Goal: Task Accomplishment & Management: Use online tool/utility

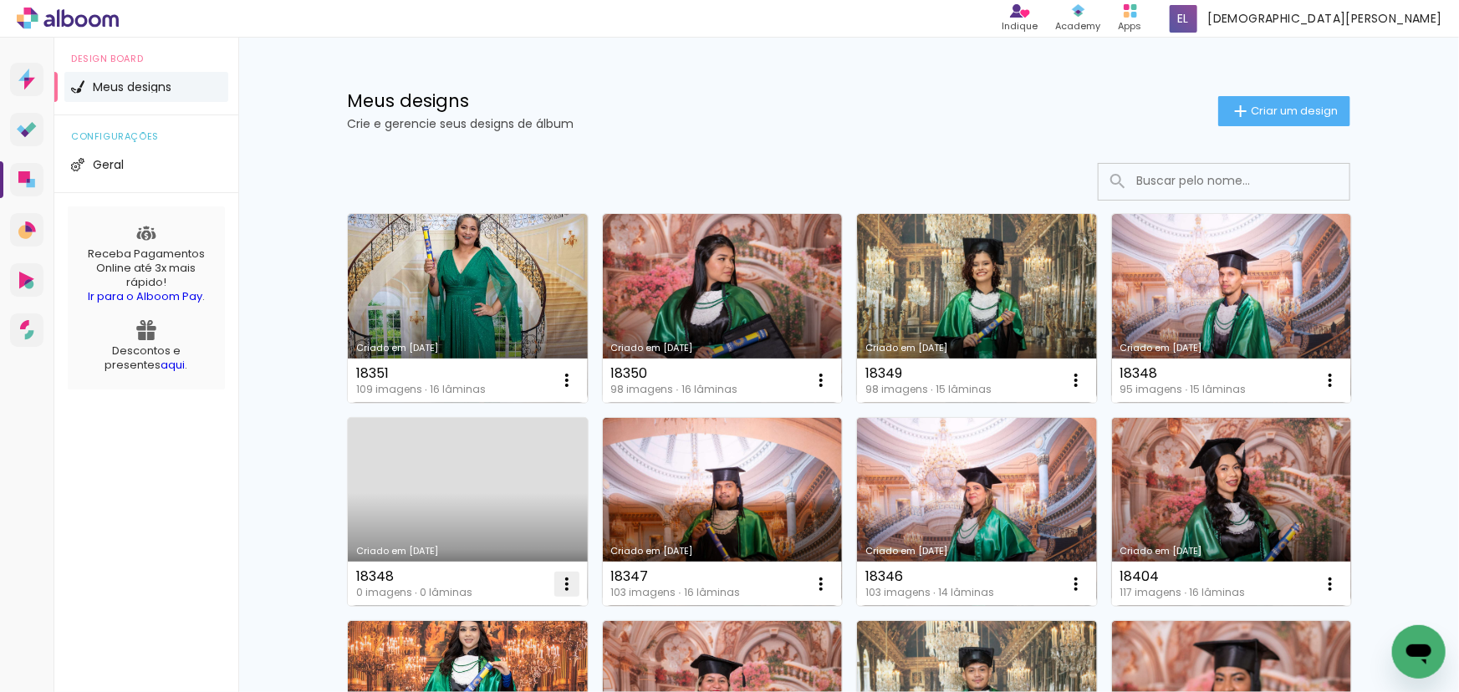
click at [565, 585] on iron-icon at bounding box center [567, 584] width 20 height 20
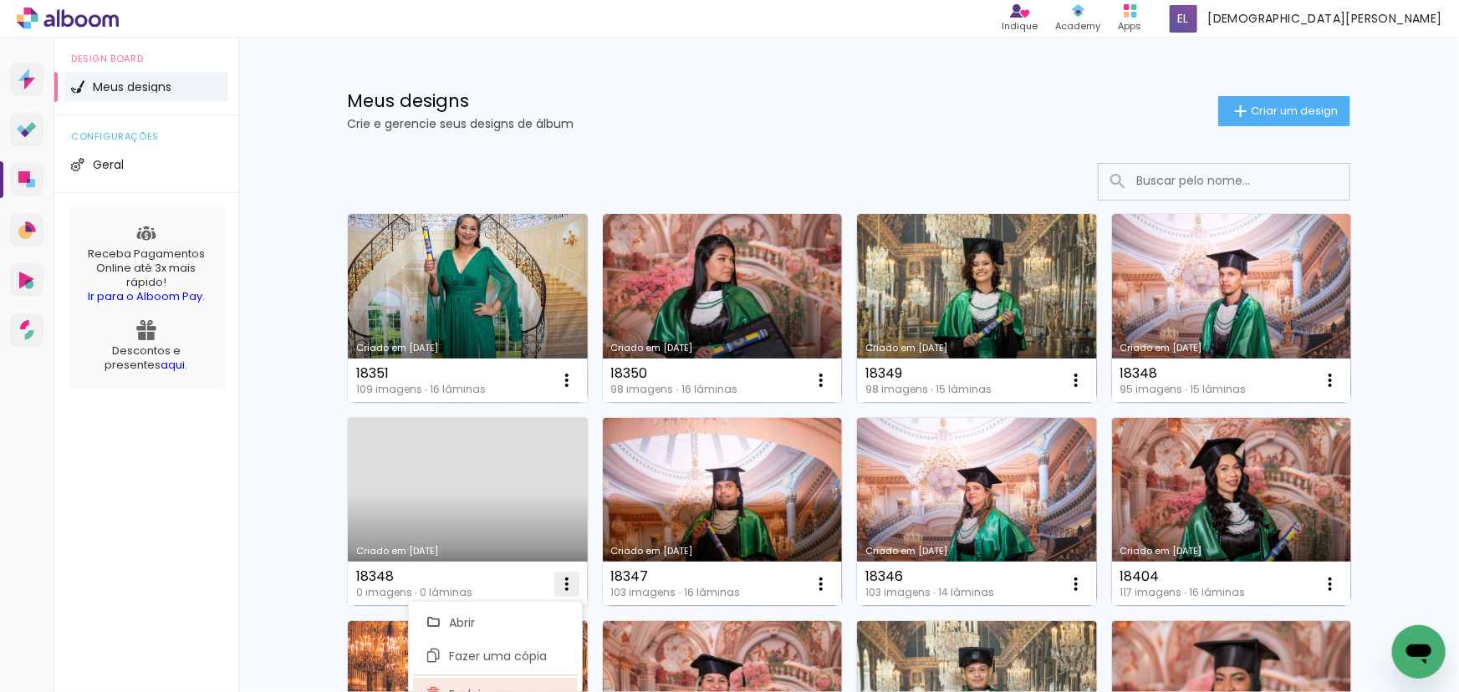
click at [511, 680] on paper-item "Excluir" at bounding box center [495, 694] width 165 height 33
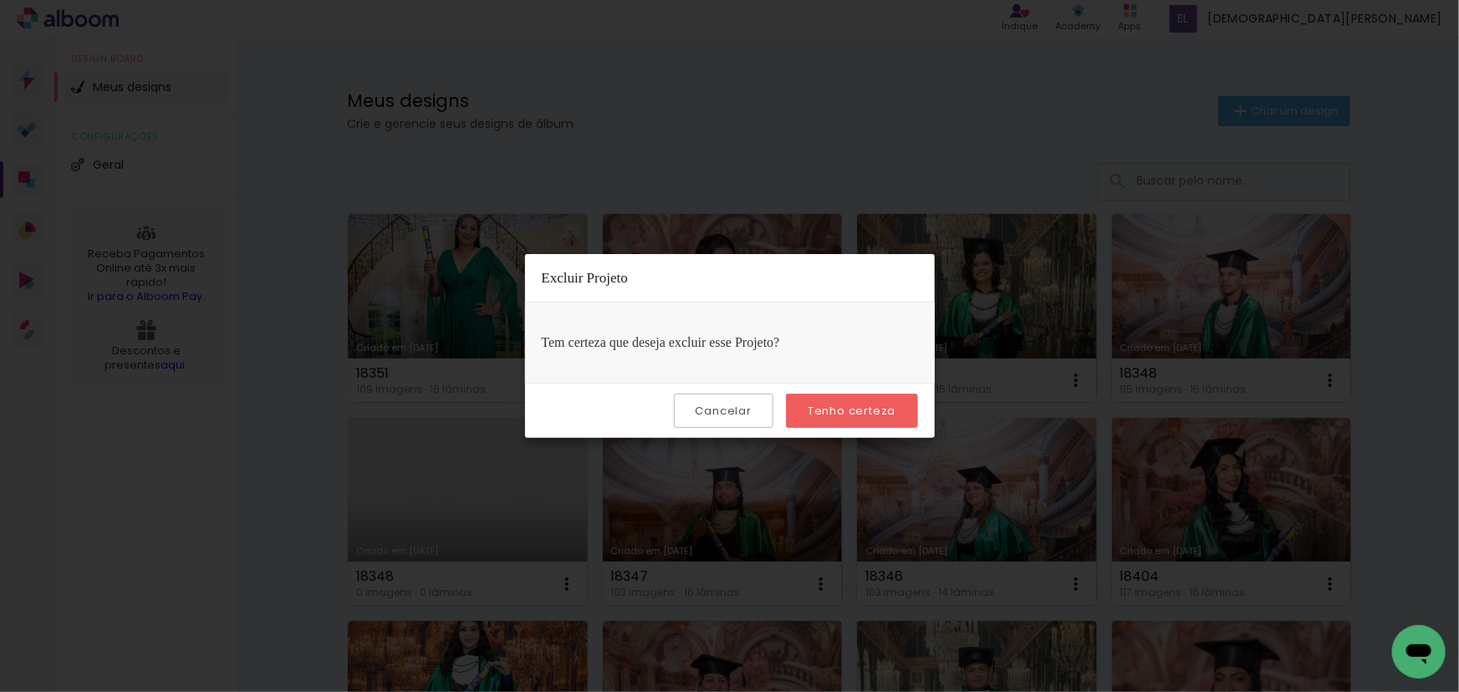
click at [804, 415] on paper-button "Tenho certeza" at bounding box center [851, 411] width 131 height 34
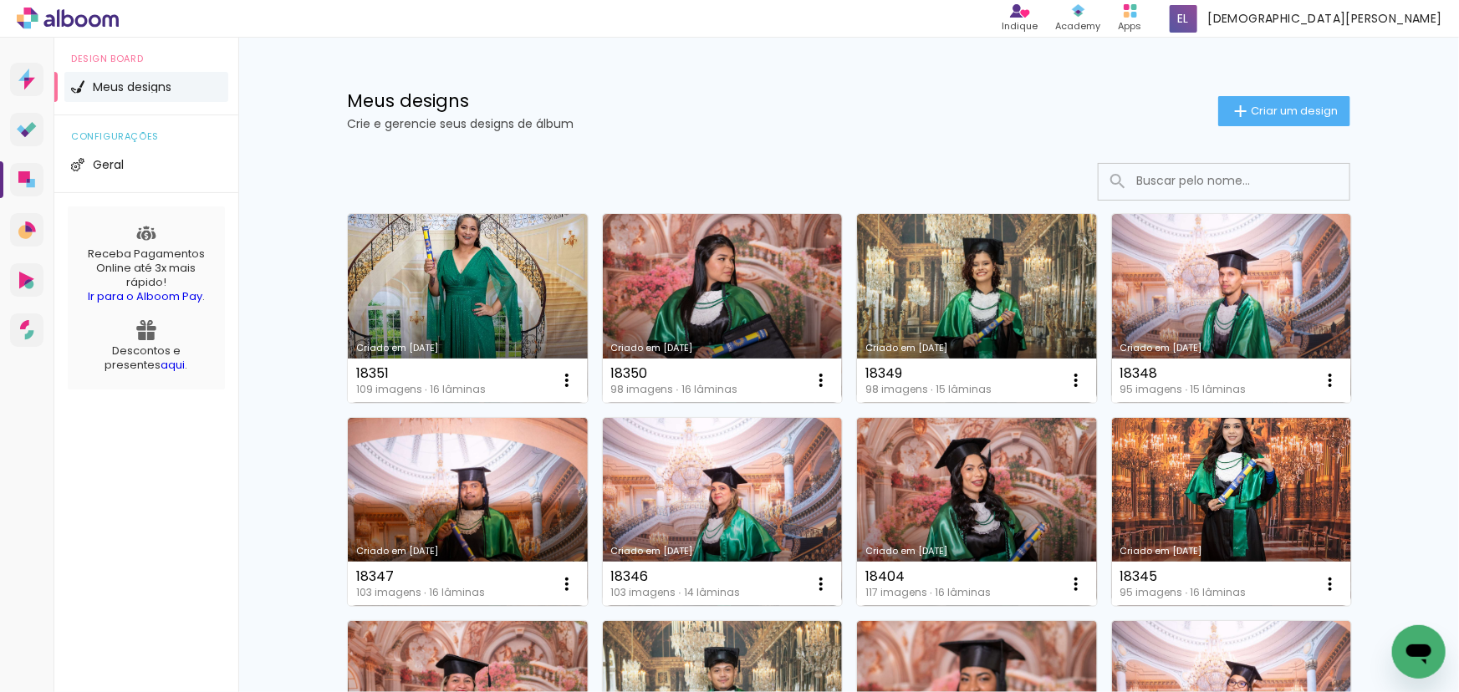
click at [1312, 120] on paper-button "Criar um design" at bounding box center [1284, 111] width 132 height 30
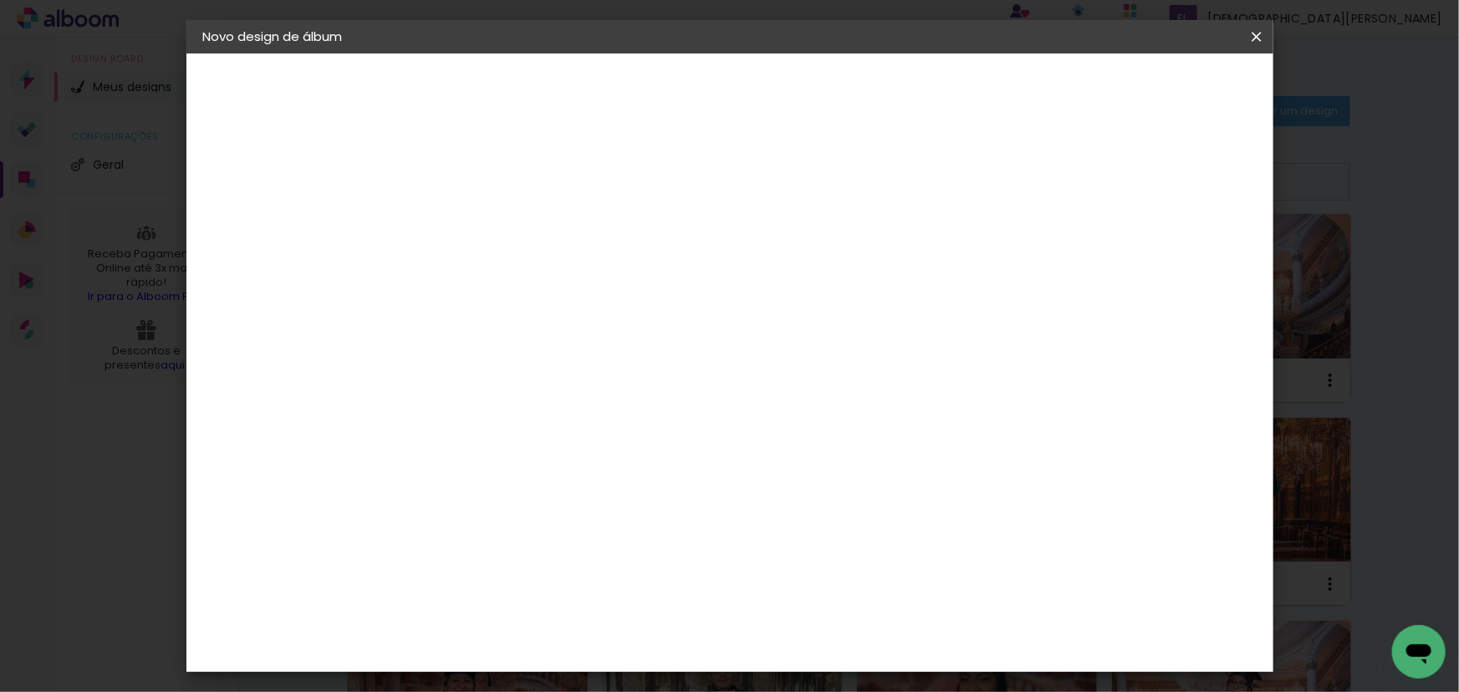
click at [476, 230] on input at bounding box center [476, 224] width 0 height 26
drag, startPoint x: 801, startPoint y: 220, endPoint x: 1011, endPoint y: 249, distance: 212.7
click at [524, 249] on div at bounding box center [476, 225] width 95 height 126
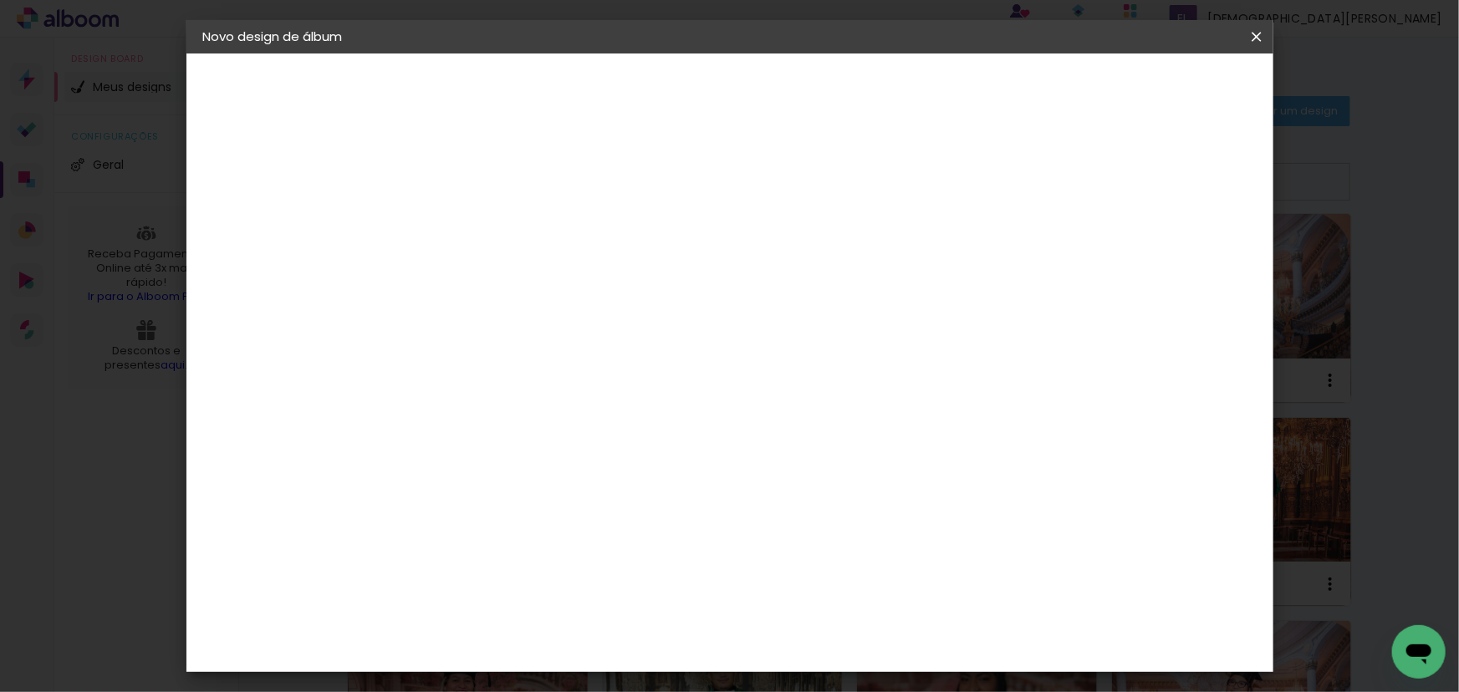
click at [476, 225] on input "300011749danielsonlindosojoaquim" at bounding box center [476, 224] width 0 height 26
type input "300011749danielsonlindosojoaquim"
type paper-input "300011749danielsonlindosojoaquim"
click at [476, 223] on input "300011749danielsonlindosojoaquim" at bounding box center [476, 224] width 0 height 26
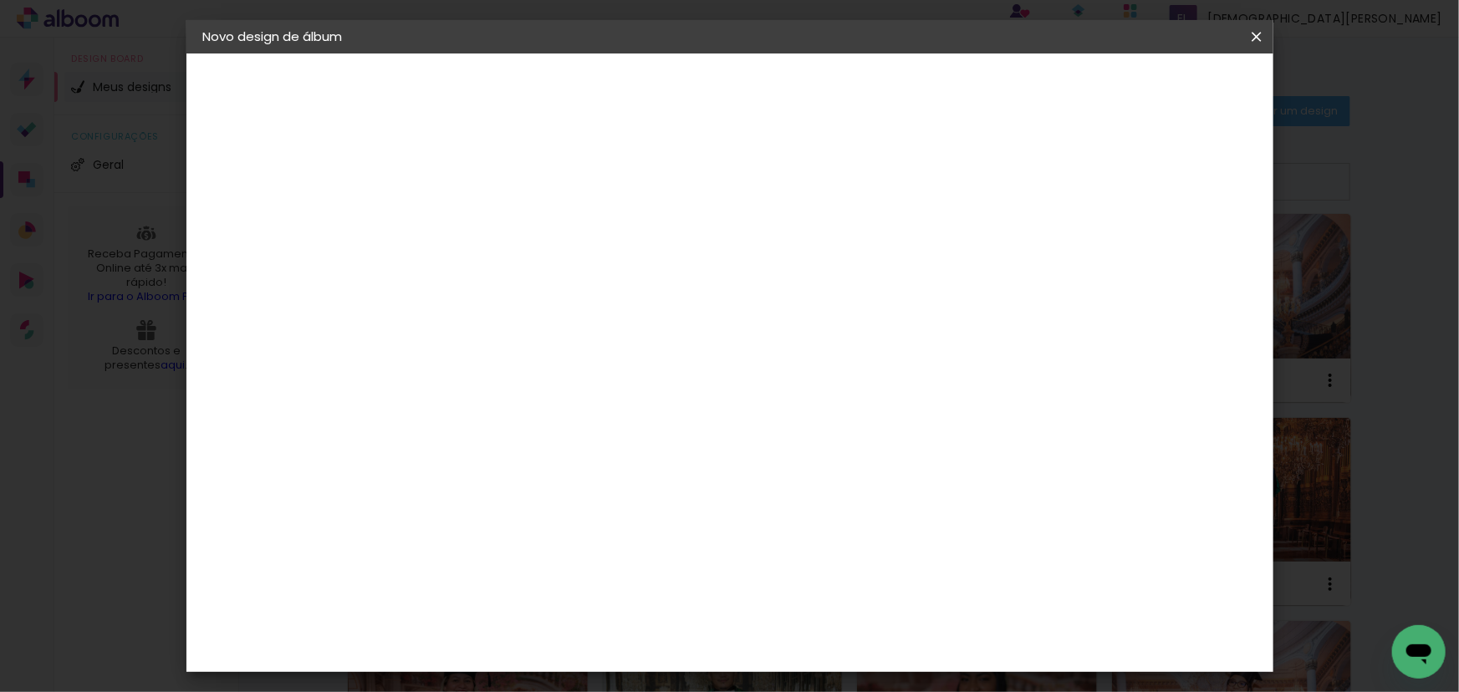
paste input "11749 [PERSON_NAME] [PERSON_NAME]"
type input "3000 11749 [PERSON_NAME] [PERSON_NAME]"
type paper-input "3000 11749 [PERSON_NAME] [PERSON_NAME]"
drag, startPoint x: 676, startPoint y: 225, endPoint x: 1007, endPoint y: 227, distance: 331.0
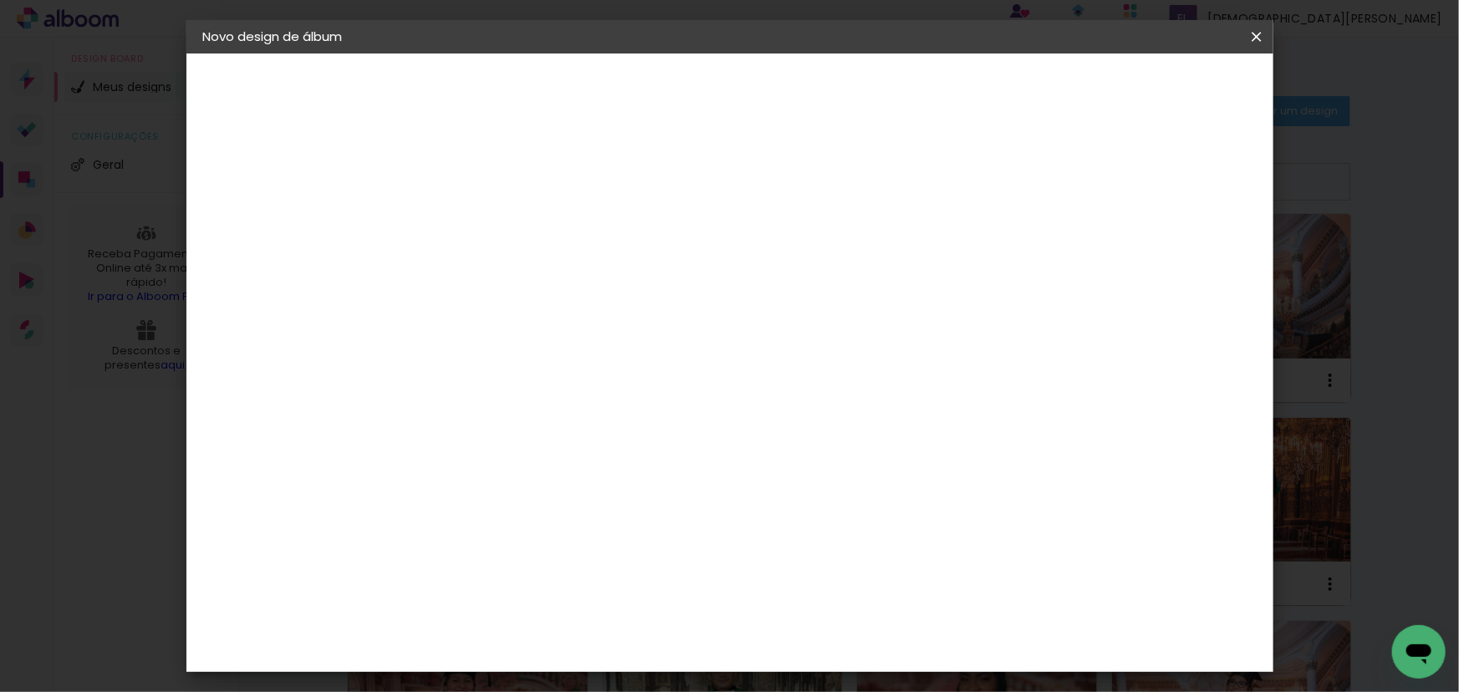
click at [524, 227] on div at bounding box center [476, 225] width 95 height 126
click at [524, 262] on div at bounding box center [476, 225] width 95 height 126
click at [0, 0] on slot "Avançar" at bounding box center [0, 0] width 0 height 0
click at [789, 252] on paper-item "Tamanho Livre" at bounding box center [709, 254] width 160 height 37
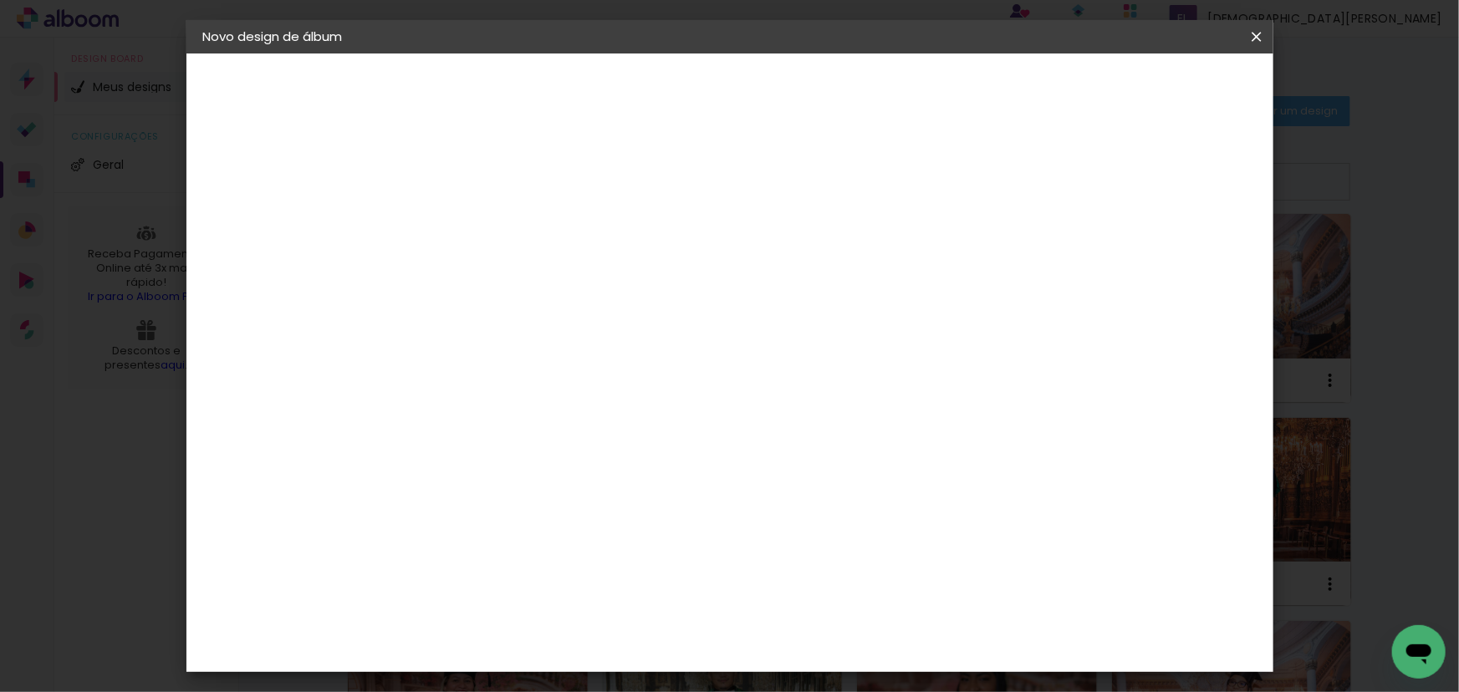
click at [789, 96] on paper-button "Avançar" at bounding box center [748, 88] width 82 height 28
click at [1169, 99] on paper-button "Iniciar design" at bounding box center [1115, 88] width 110 height 28
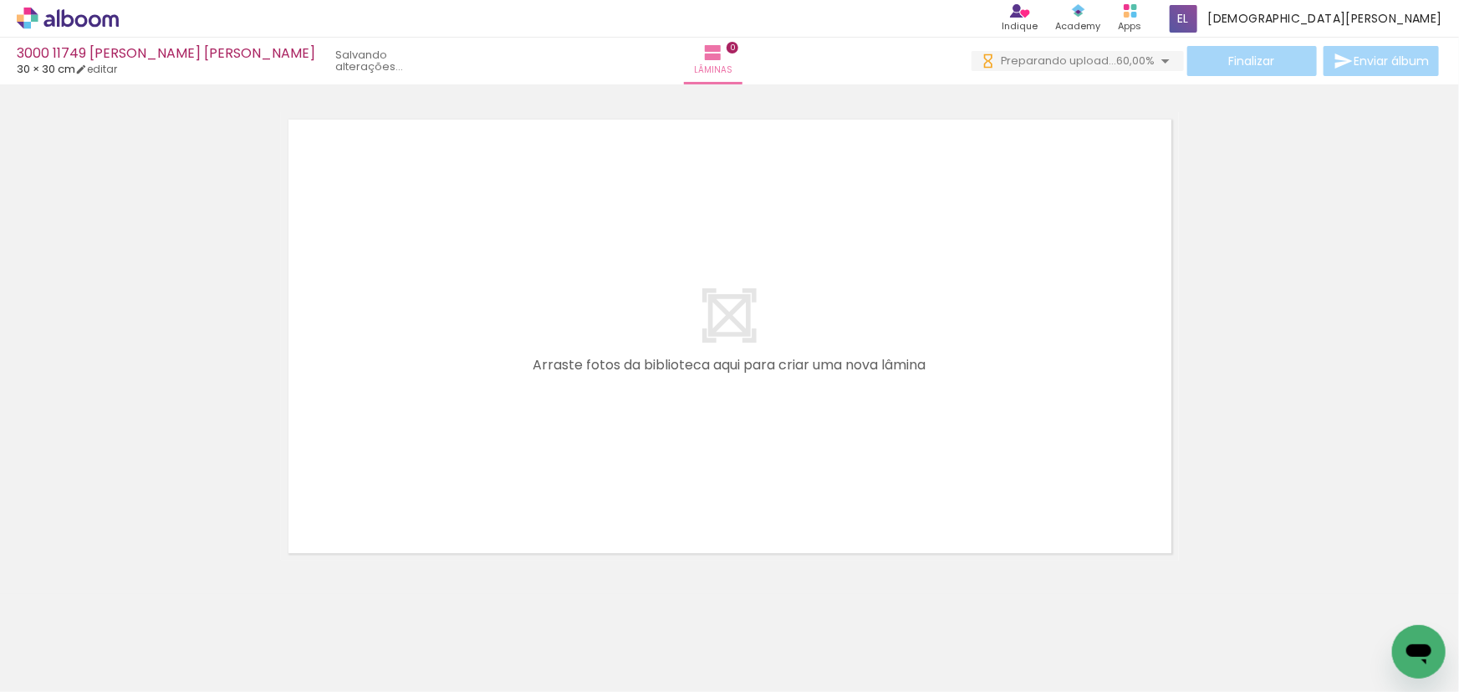
click at [1216, 474] on div at bounding box center [729, 315] width 1459 height 492
